Goal: Task Accomplishment & Management: Manage account settings

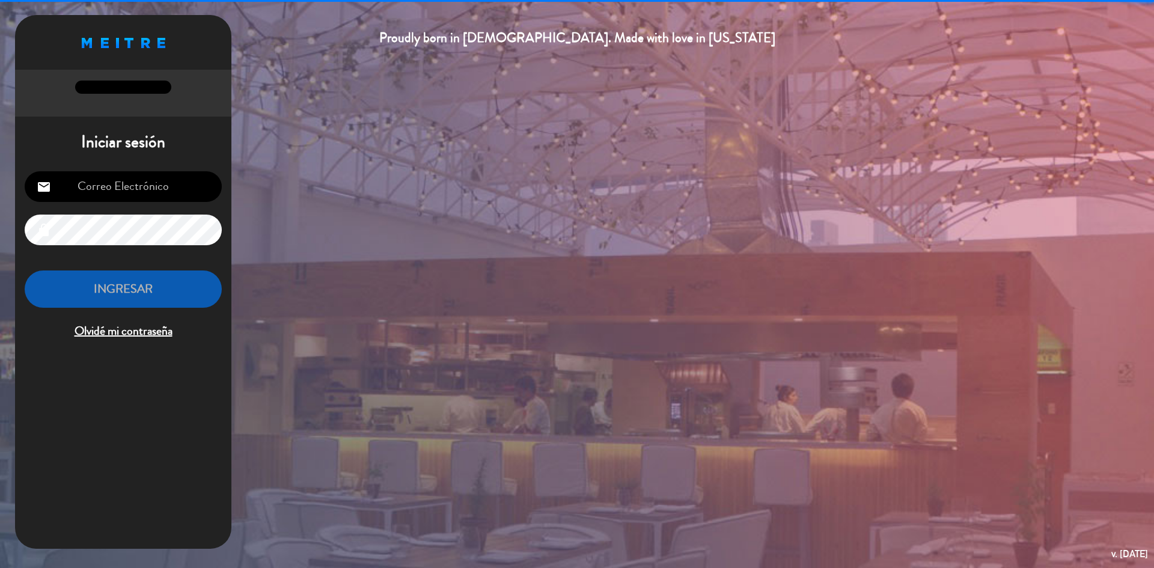
type input "[EMAIL_ADDRESS][DOMAIN_NAME]"
click at [105, 288] on button "INGRESAR" at bounding box center [123, 289] width 197 height 38
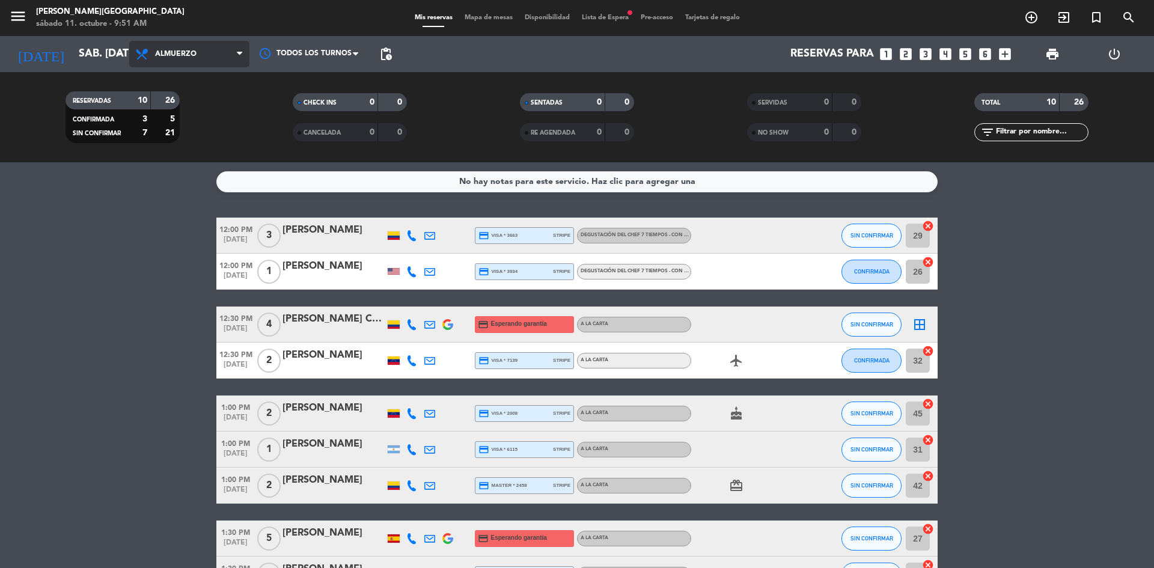
click at [226, 47] on span "Almuerzo" at bounding box center [189, 54] width 120 height 26
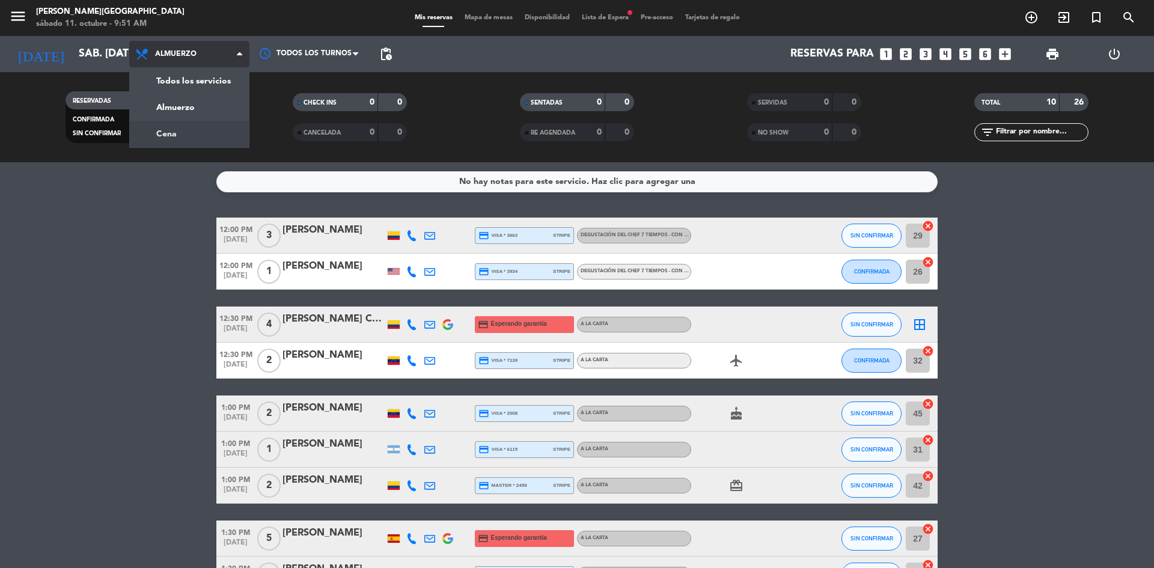
click at [175, 135] on div "menu [PERSON_NAME][GEOGRAPHIC_DATA] sábado 11. octubre - 9:51 AM Mis reservas M…" at bounding box center [577, 81] width 1154 height 162
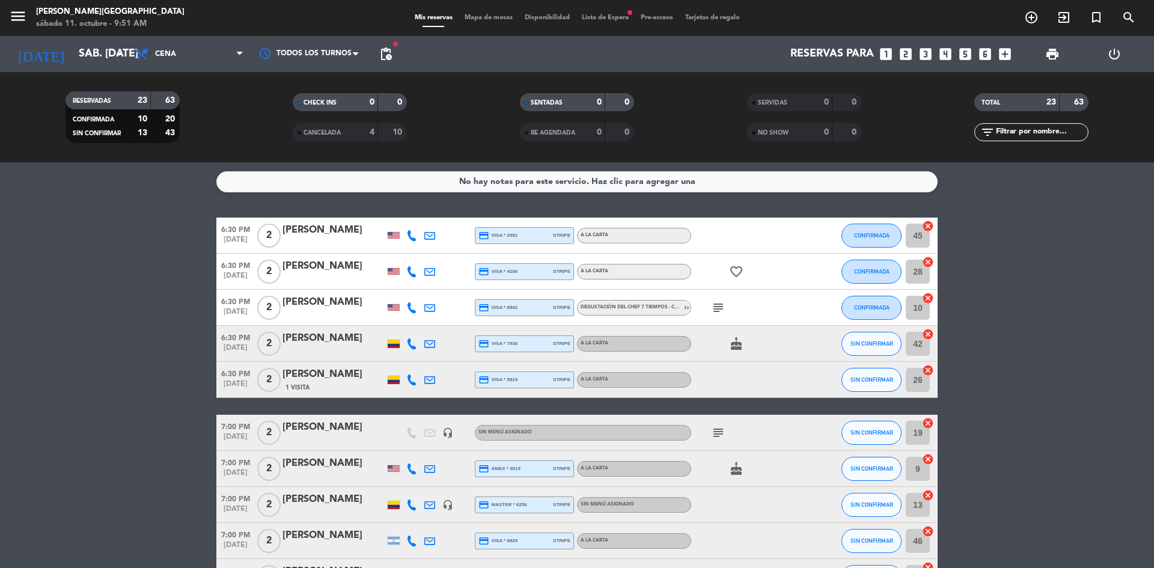
click at [596, 14] on span "Lista de Espera fiber_manual_record" at bounding box center [605, 17] width 59 height 7
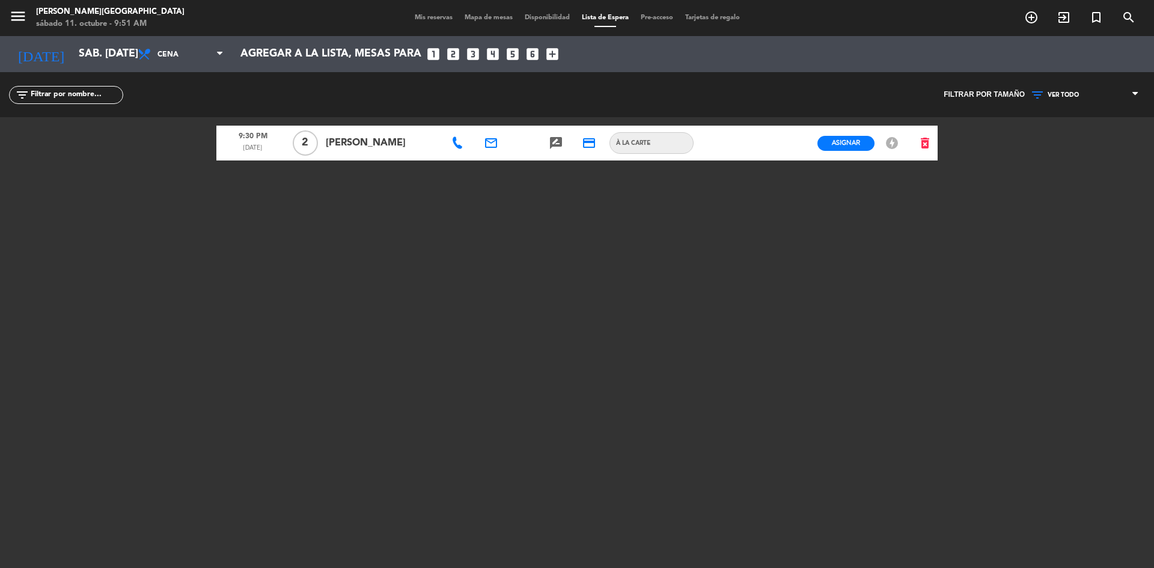
click at [433, 14] on span "Mis reservas" at bounding box center [434, 17] width 50 height 7
